Goal: Information Seeking & Learning: Learn about a topic

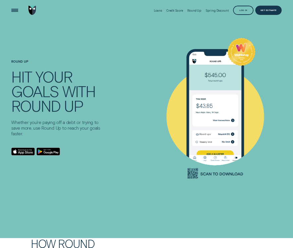
click at [242, 10] on div "Log in" at bounding box center [243, 11] width 8 height 2
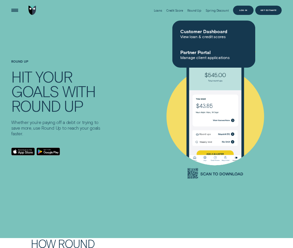
click at [212, 34] on span "View loan & credit scores" at bounding box center [213, 36] width 67 height 5
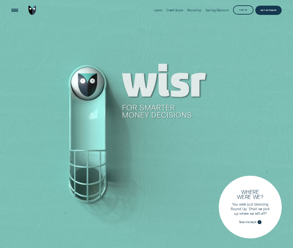
click at [197, 10] on div "Round Up" at bounding box center [194, 10] width 14 height 4
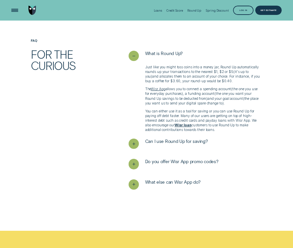
scroll to position [815, 0]
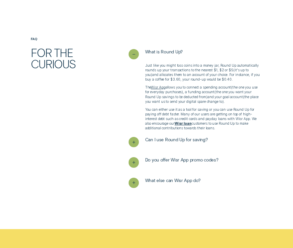
click at [134, 142] on line "See more" at bounding box center [134, 142] width 0 height 2
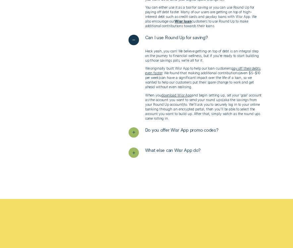
scroll to position [918, 0]
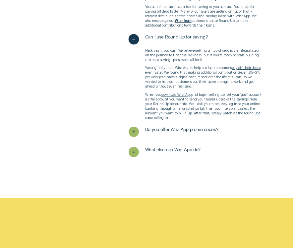
click at [134, 132] on line "See more" at bounding box center [134, 132] width 0 height 2
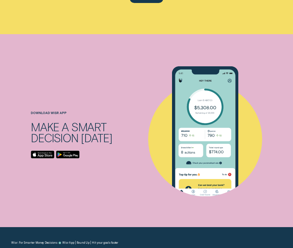
scroll to position [1319, 0]
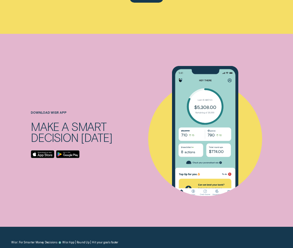
click at [255, 170] on icon at bounding box center [205, 167] width 114 height 57
click at [138, 193] on div at bounding box center [113, 133] width 69 height 126
